Goal: Task Accomplishment & Management: Manage account settings

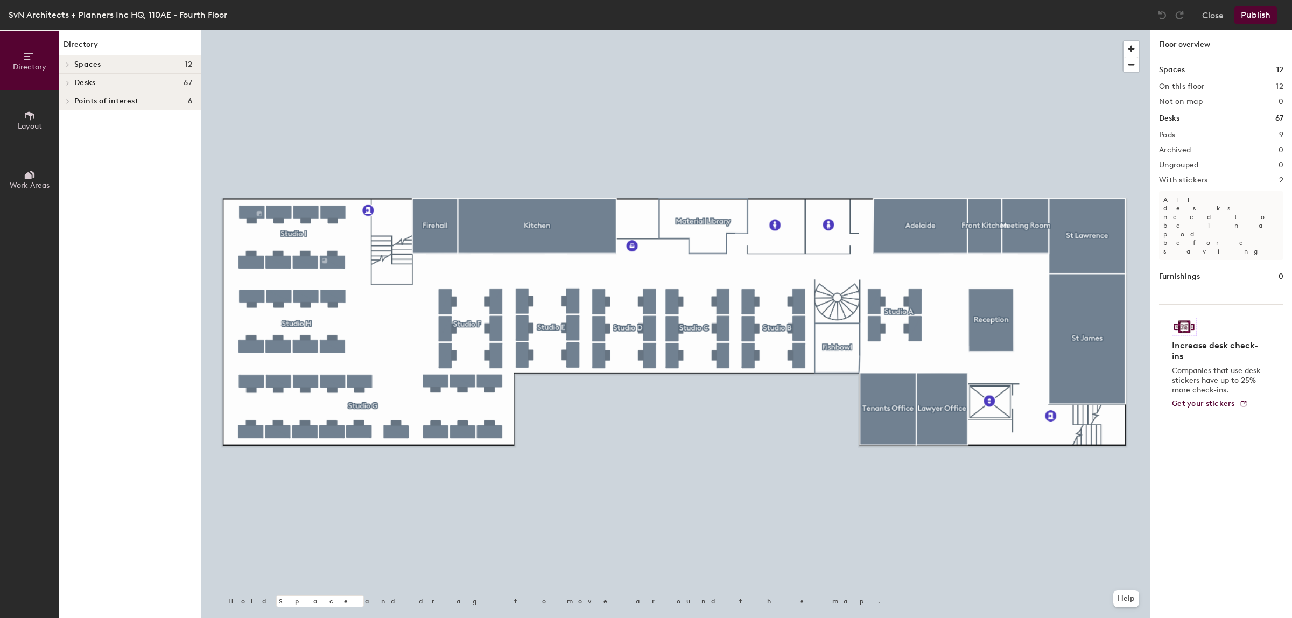
click at [833, 30] on div at bounding box center [675, 30] width 949 height 0
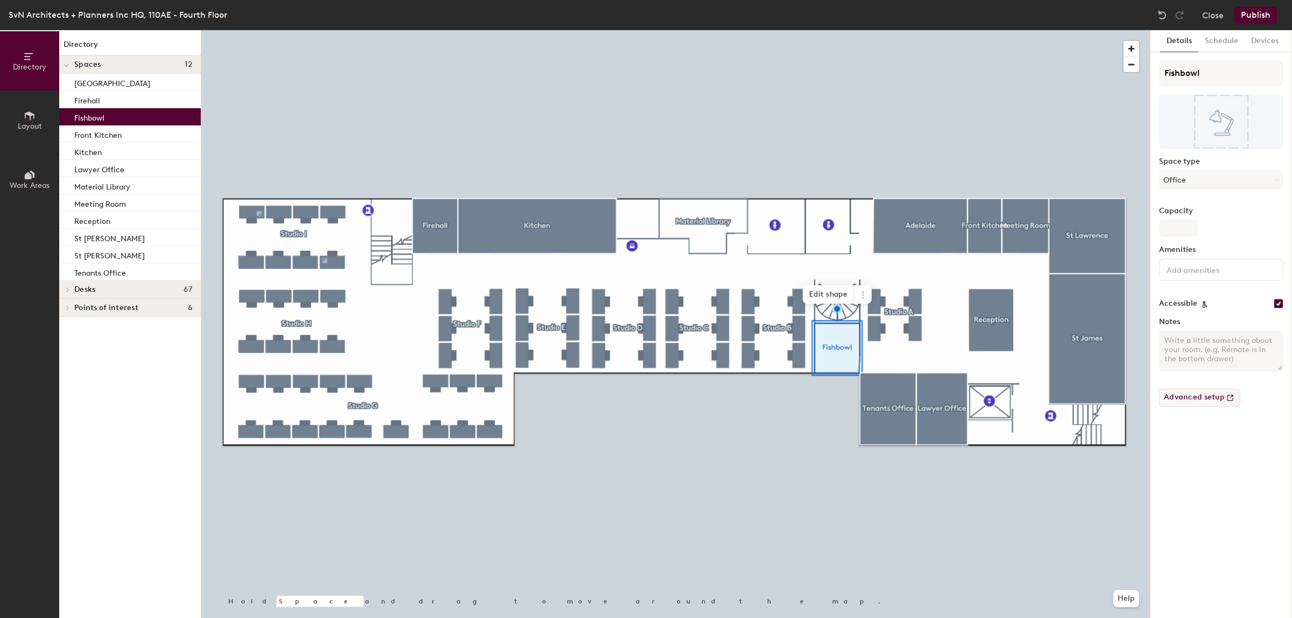
click at [1188, 396] on button "Advanced setup" at bounding box center [1199, 398] width 81 height 18
click at [1255, 12] on button "Publish" at bounding box center [1255, 14] width 43 height 17
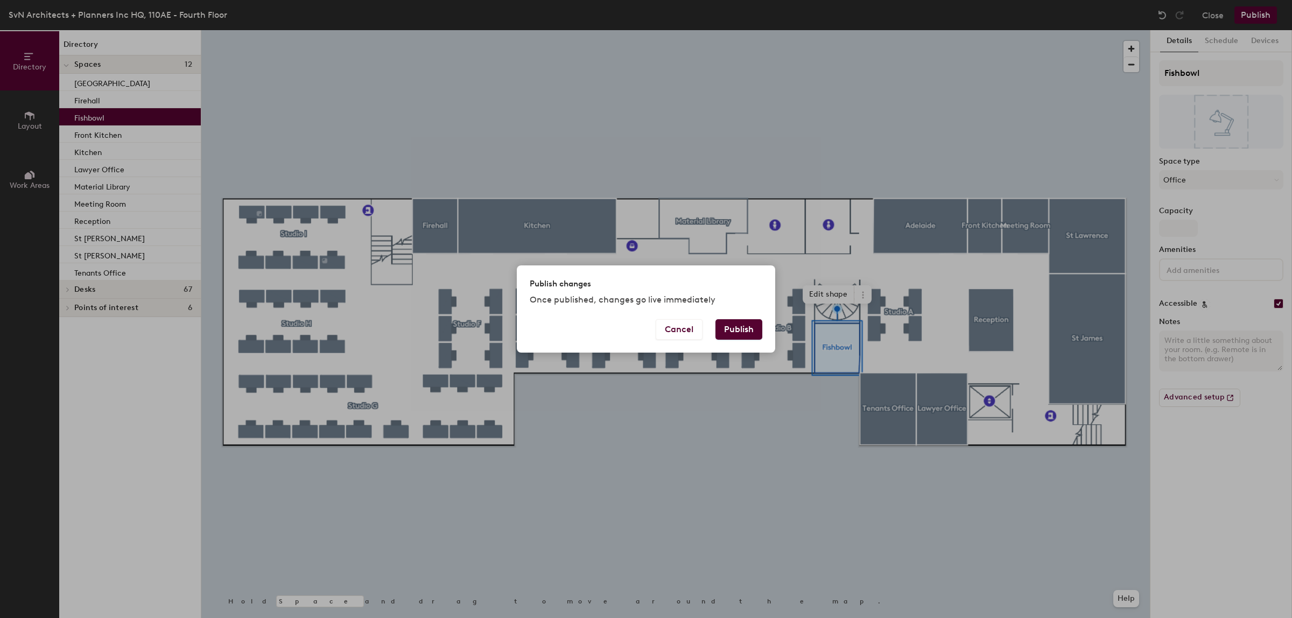
click at [739, 324] on button "Publish" at bounding box center [738, 329] width 47 height 20
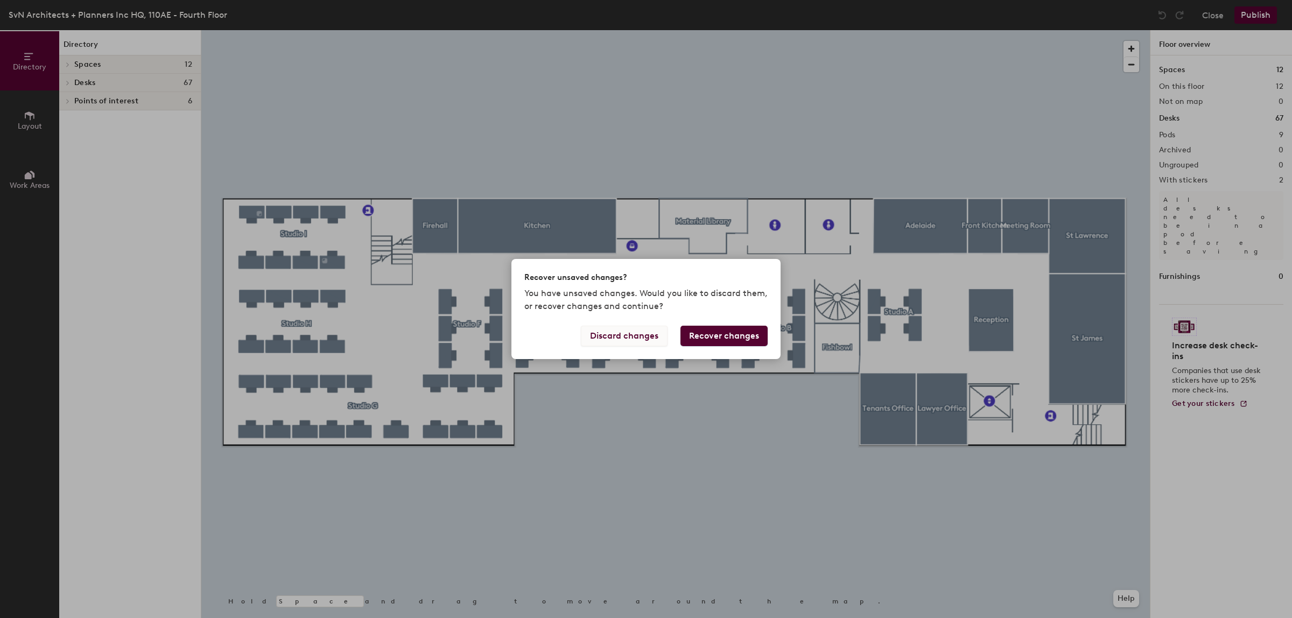
click at [630, 334] on button "Discard changes" at bounding box center [624, 336] width 87 height 20
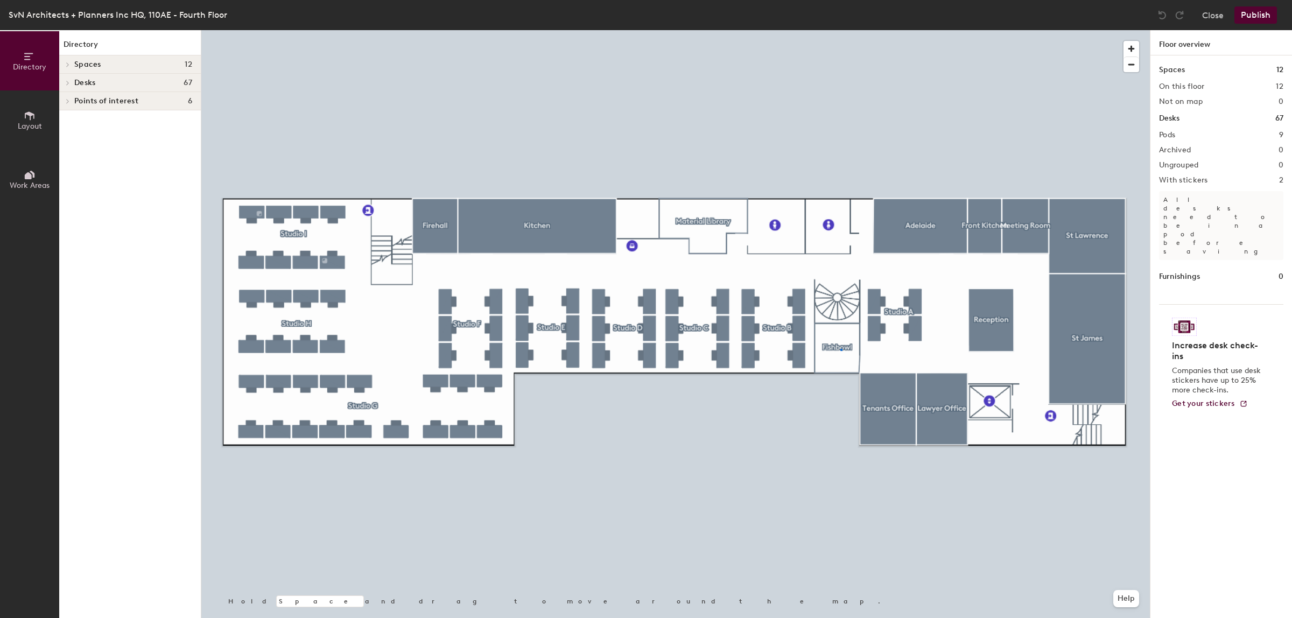
click at [840, 30] on div at bounding box center [675, 30] width 949 height 0
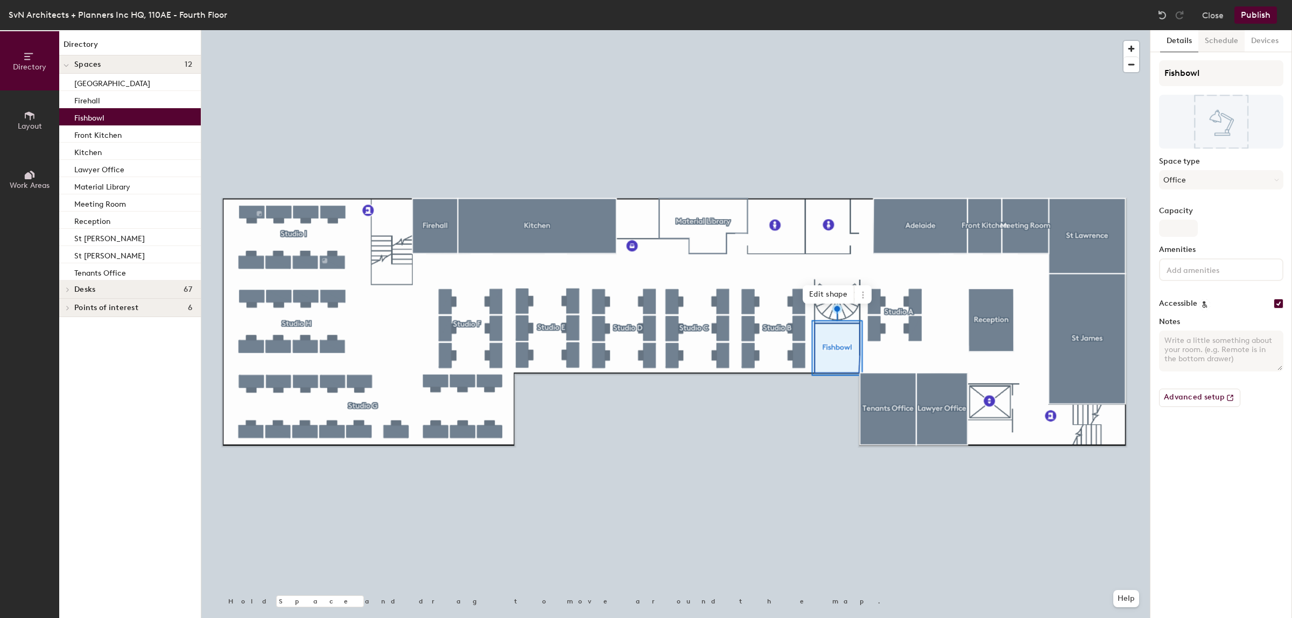
click at [1217, 41] on button "Schedule" at bounding box center [1221, 41] width 46 height 22
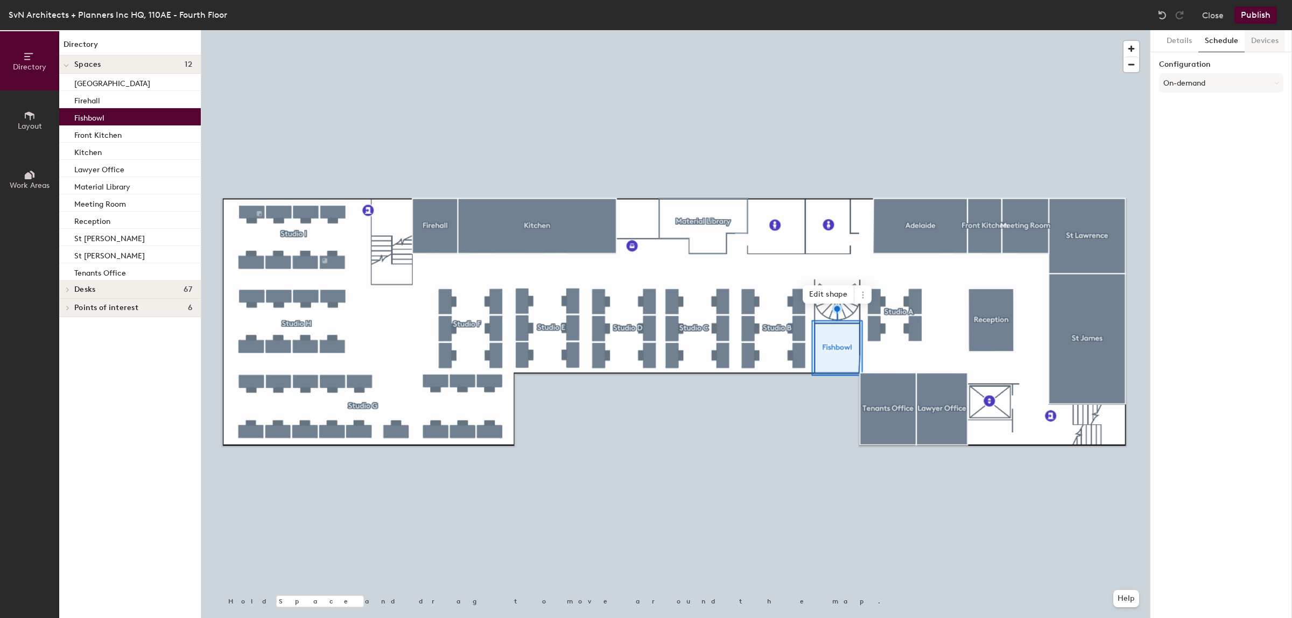
click at [1267, 40] on button "Devices" at bounding box center [1265, 41] width 40 height 22
click at [1225, 41] on button "Schedule" at bounding box center [1221, 41] width 46 height 22
click at [1183, 85] on button "On-demand" at bounding box center [1221, 82] width 124 height 19
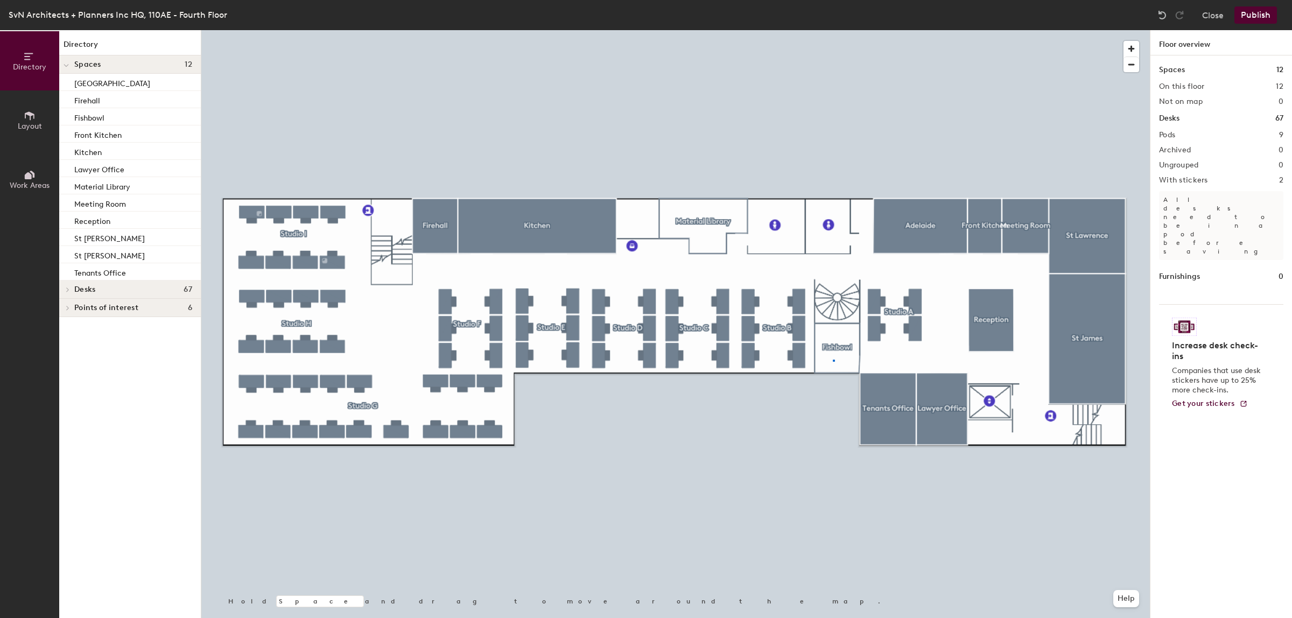
click at [833, 30] on div at bounding box center [675, 30] width 949 height 0
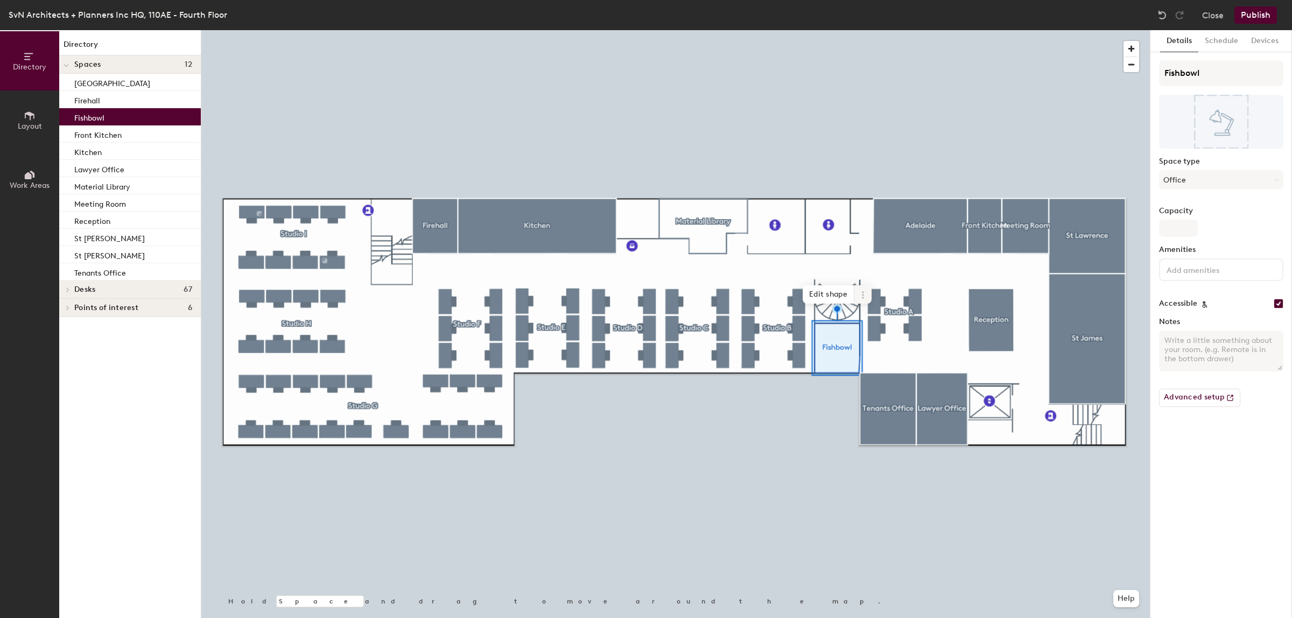
click at [860, 291] on icon at bounding box center [863, 295] width 9 height 9
click at [891, 341] on span "Activate" at bounding box center [902, 338] width 96 height 18
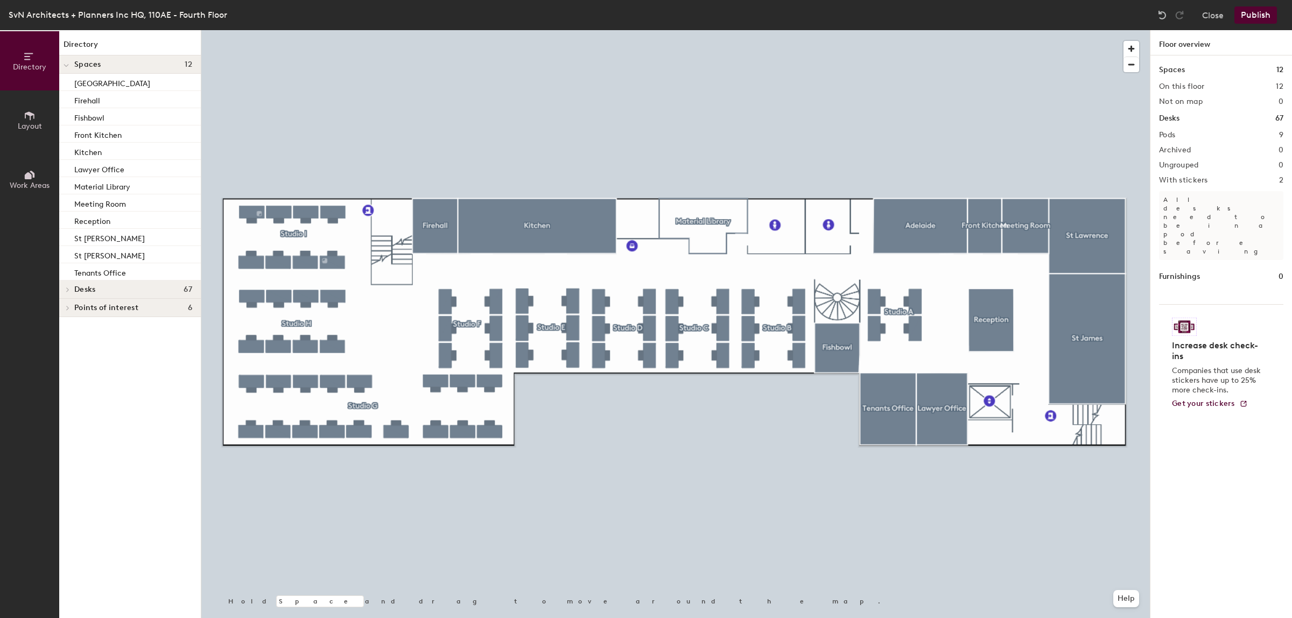
click at [1257, 14] on button "Publish" at bounding box center [1255, 14] width 43 height 17
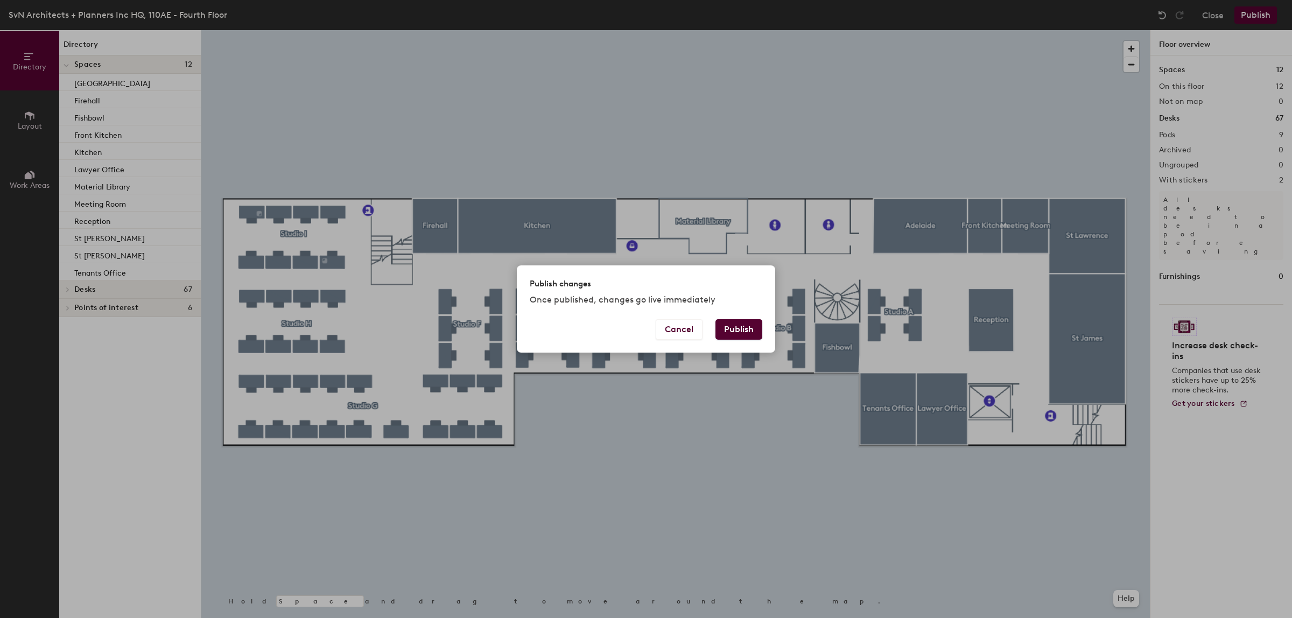
click at [752, 326] on button "Publish" at bounding box center [738, 329] width 47 height 20
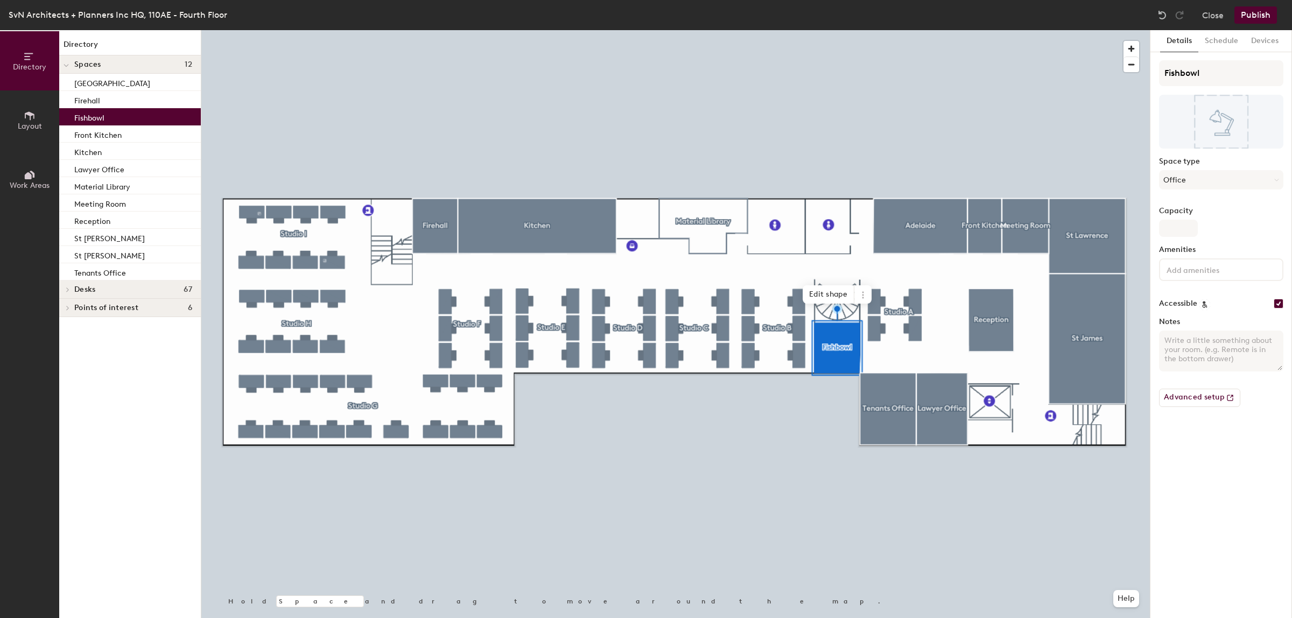
click at [1255, 10] on button "Publish" at bounding box center [1255, 14] width 43 height 17
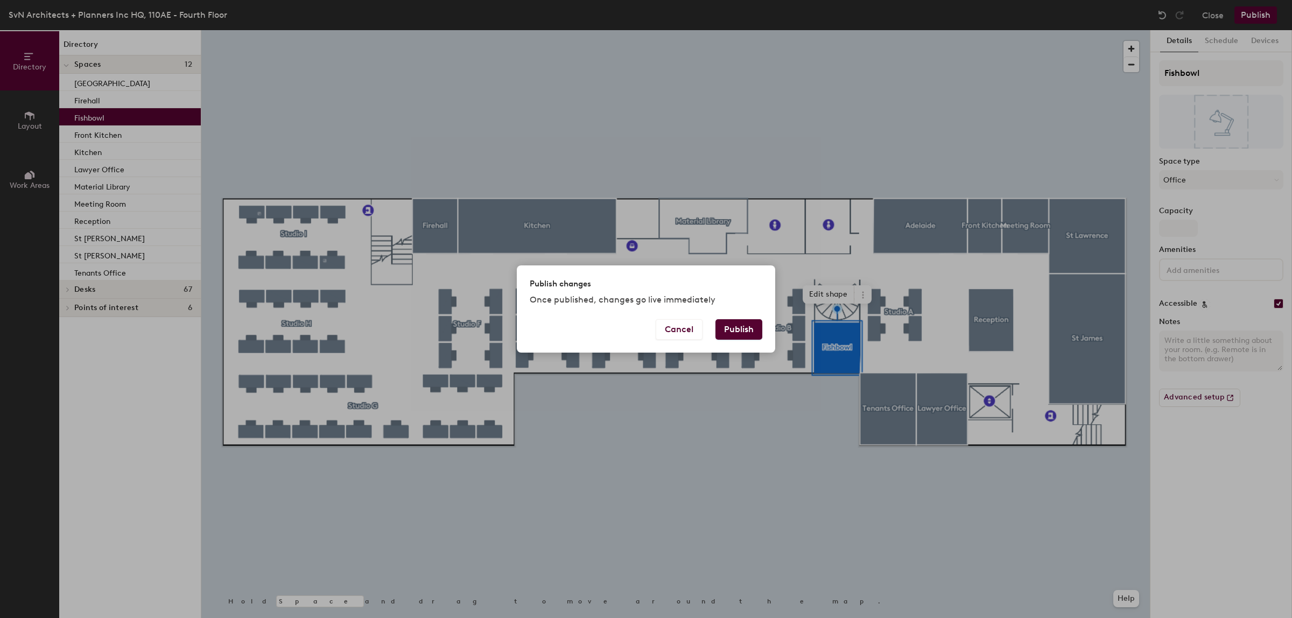
click at [747, 331] on button "Publish" at bounding box center [738, 329] width 47 height 20
